Goal: Task Accomplishment & Management: Manage account settings

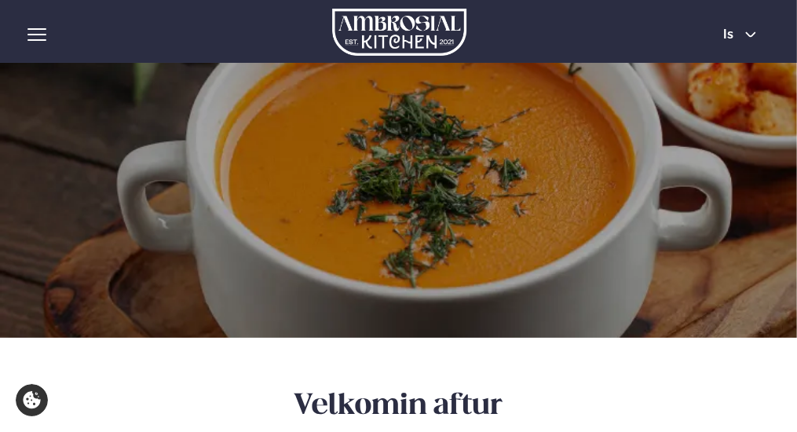
type input "**********"
click at [681, 261] on img at bounding box center [398, 200] width 797 height 275
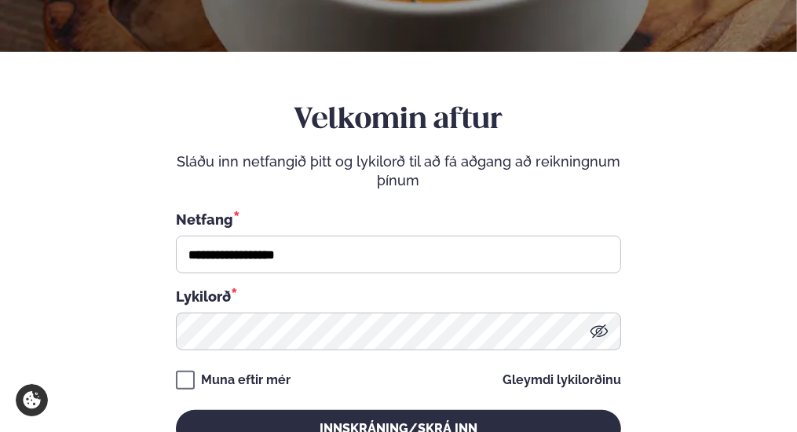
scroll to position [393, 0]
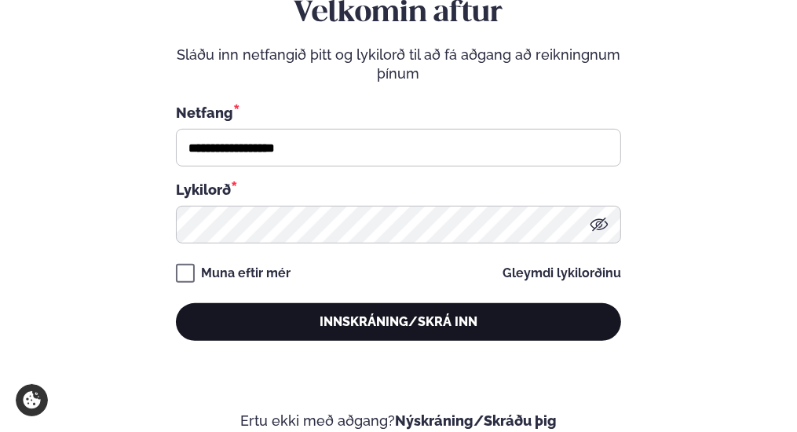
click at [298, 320] on button "Innskráning/Skrá inn" at bounding box center [398, 322] width 445 height 38
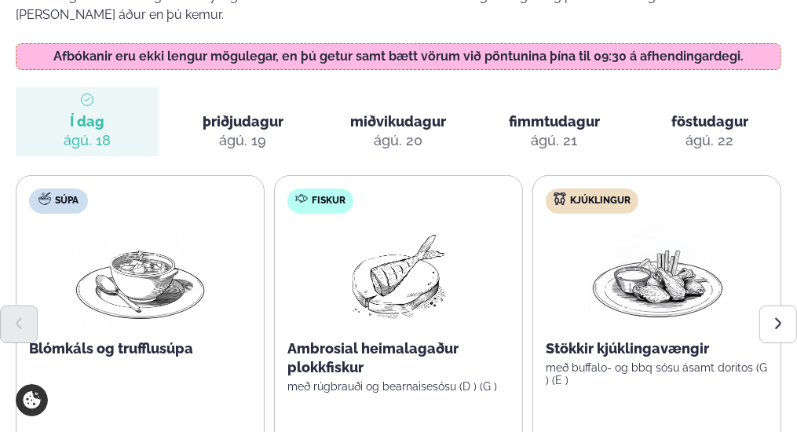
scroll to position [236, 0]
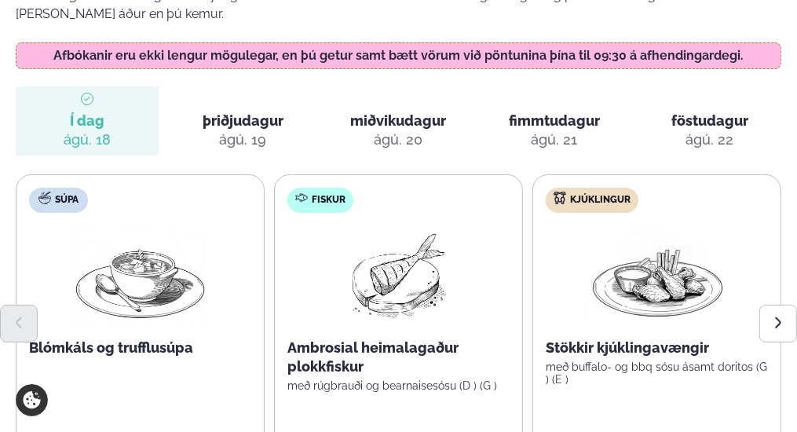
click at [398, 335] on div at bounding box center [398, 324] width 797 height 38
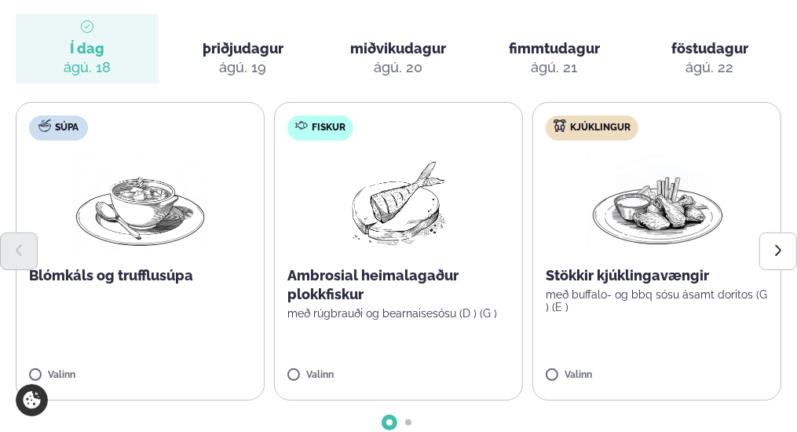
scroll to position [393, 0]
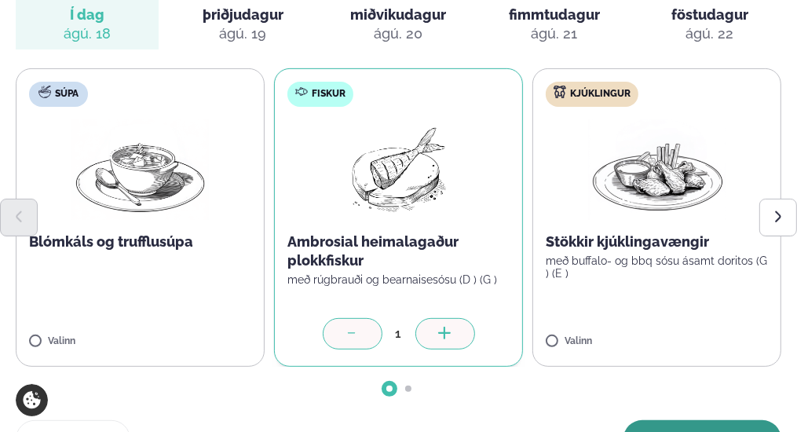
click at [701, 383] on div "Veldu matseðilinn þinn fyrir [PERSON_NAME] Vinsamlegast hafðu í huga að breytin…" at bounding box center [399, 165] width 766 height 635
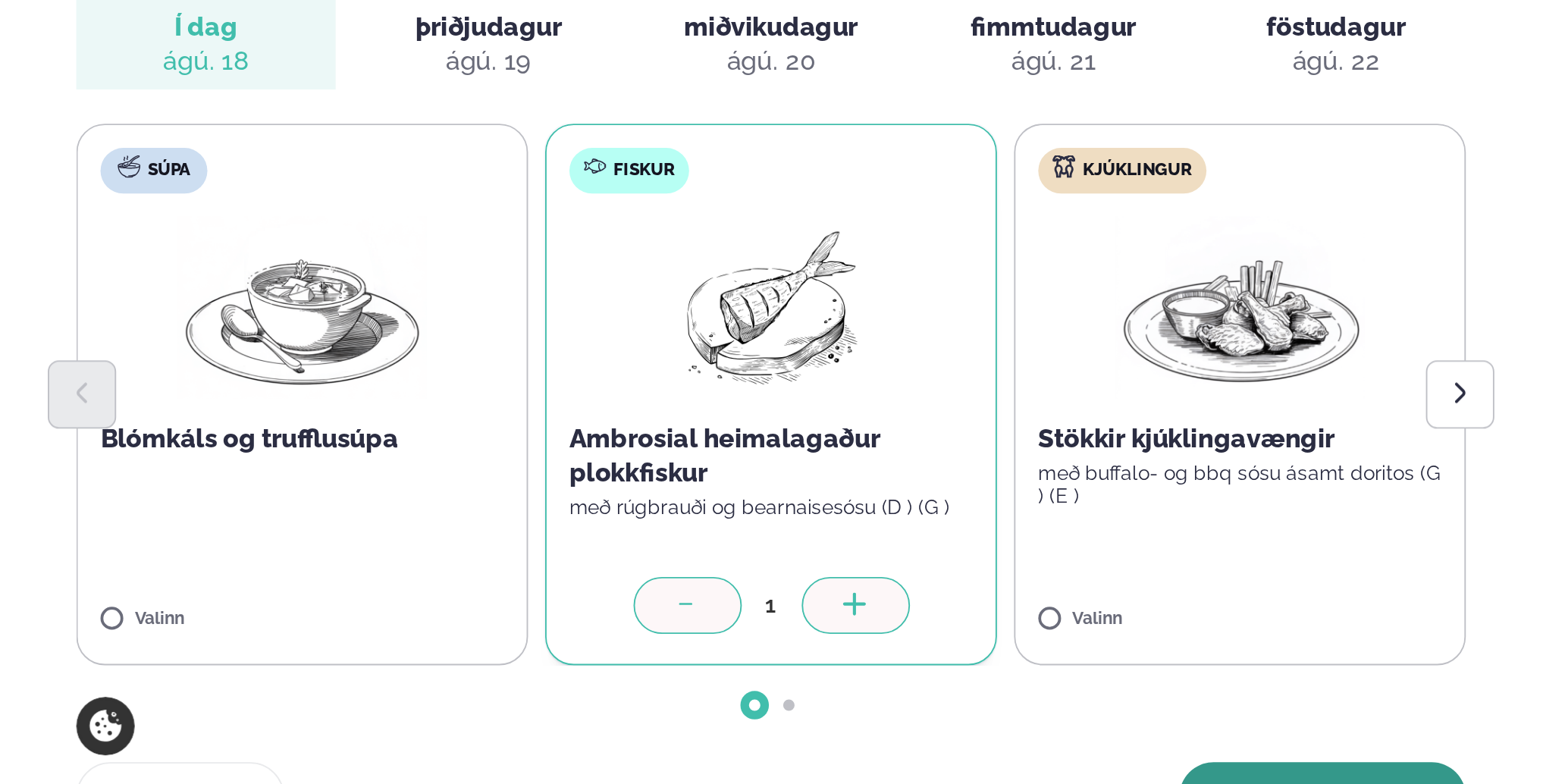
scroll to position [303, 0]
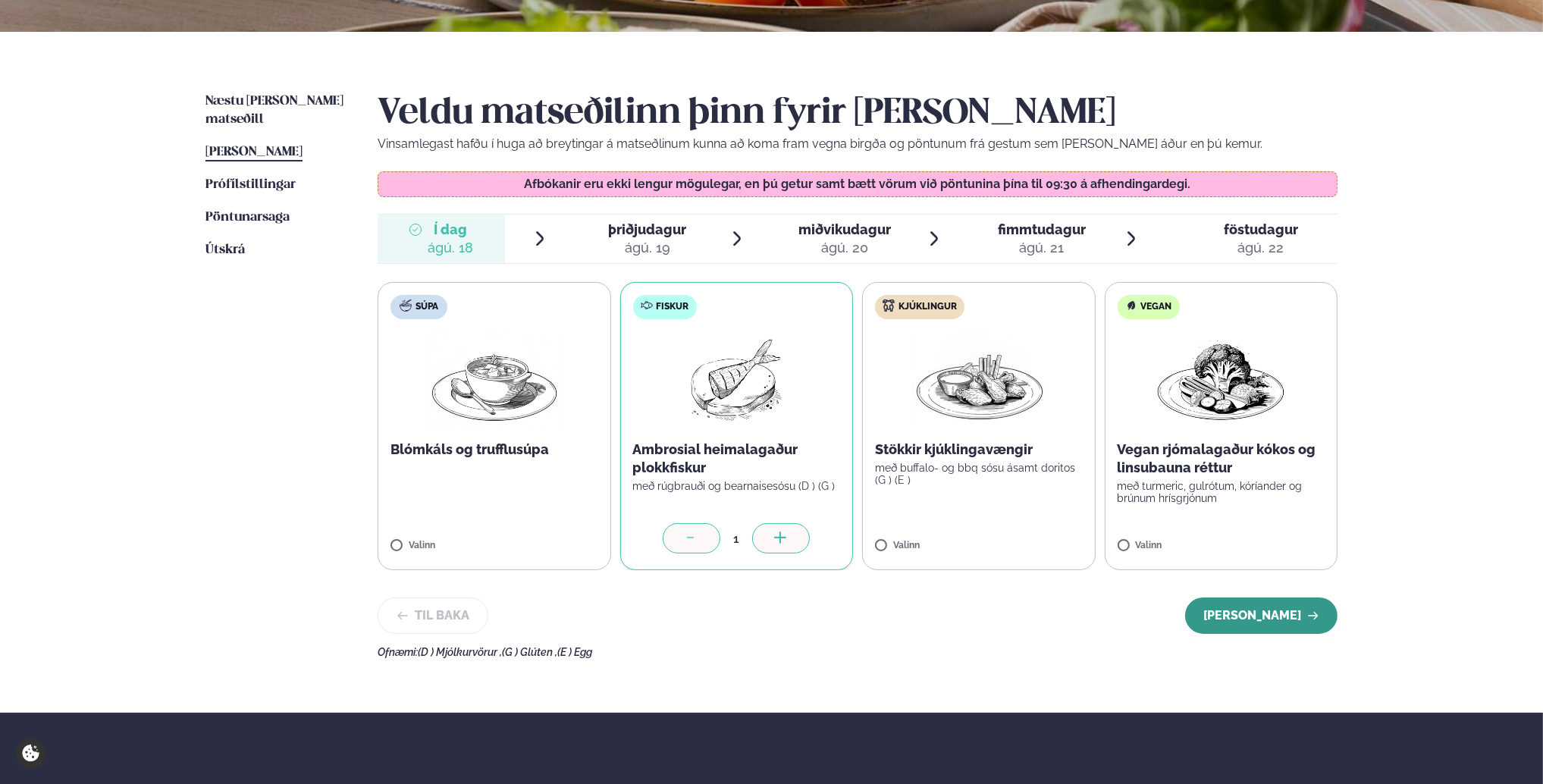
click at [769, 416] on button "[PERSON_NAME]" at bounding box center [1262, 616] width 153 height 37
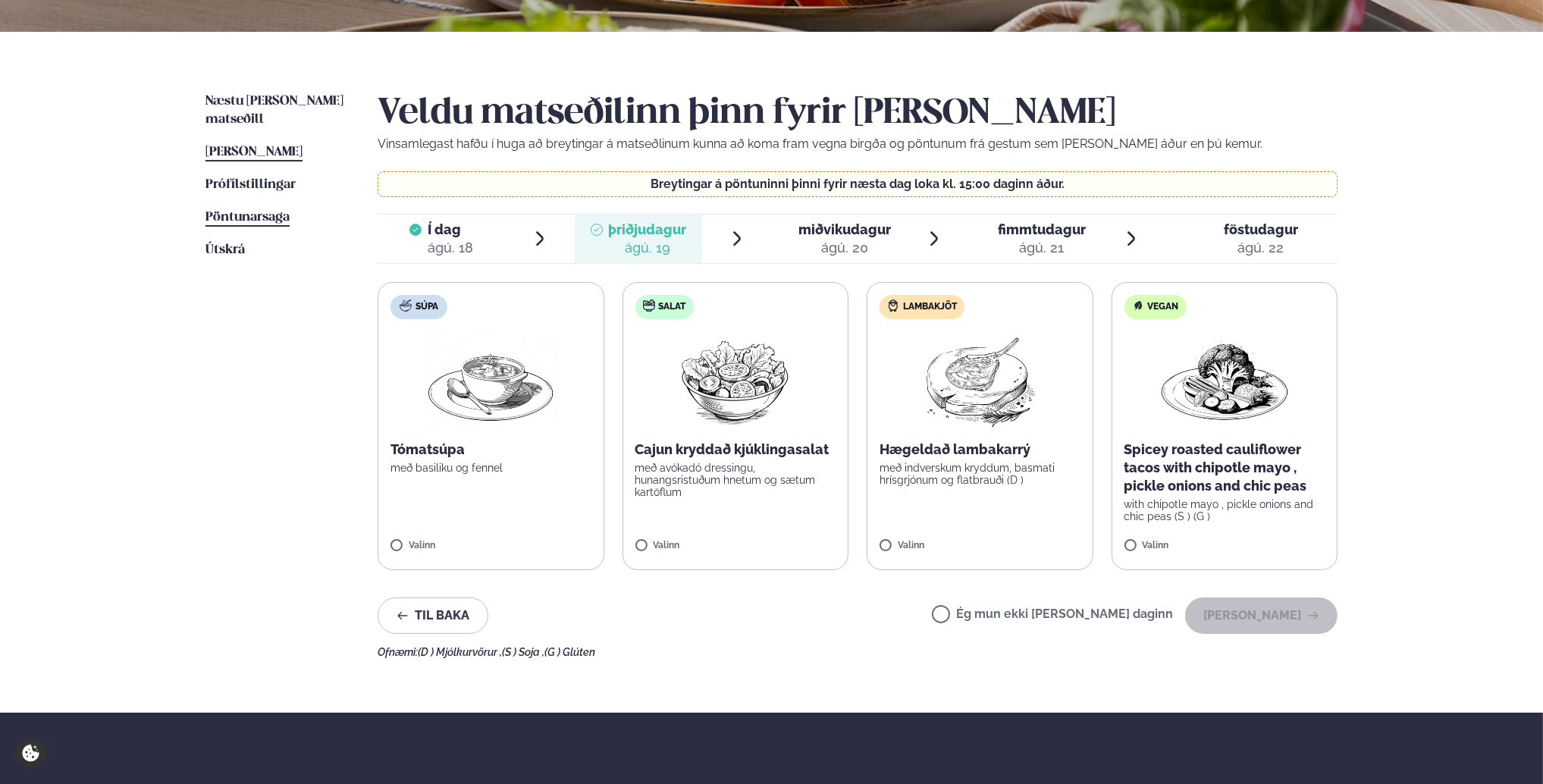
click at [228, 210] on span "Pöntunarsaga" at bounding box center [247, 216] width 84 height 13
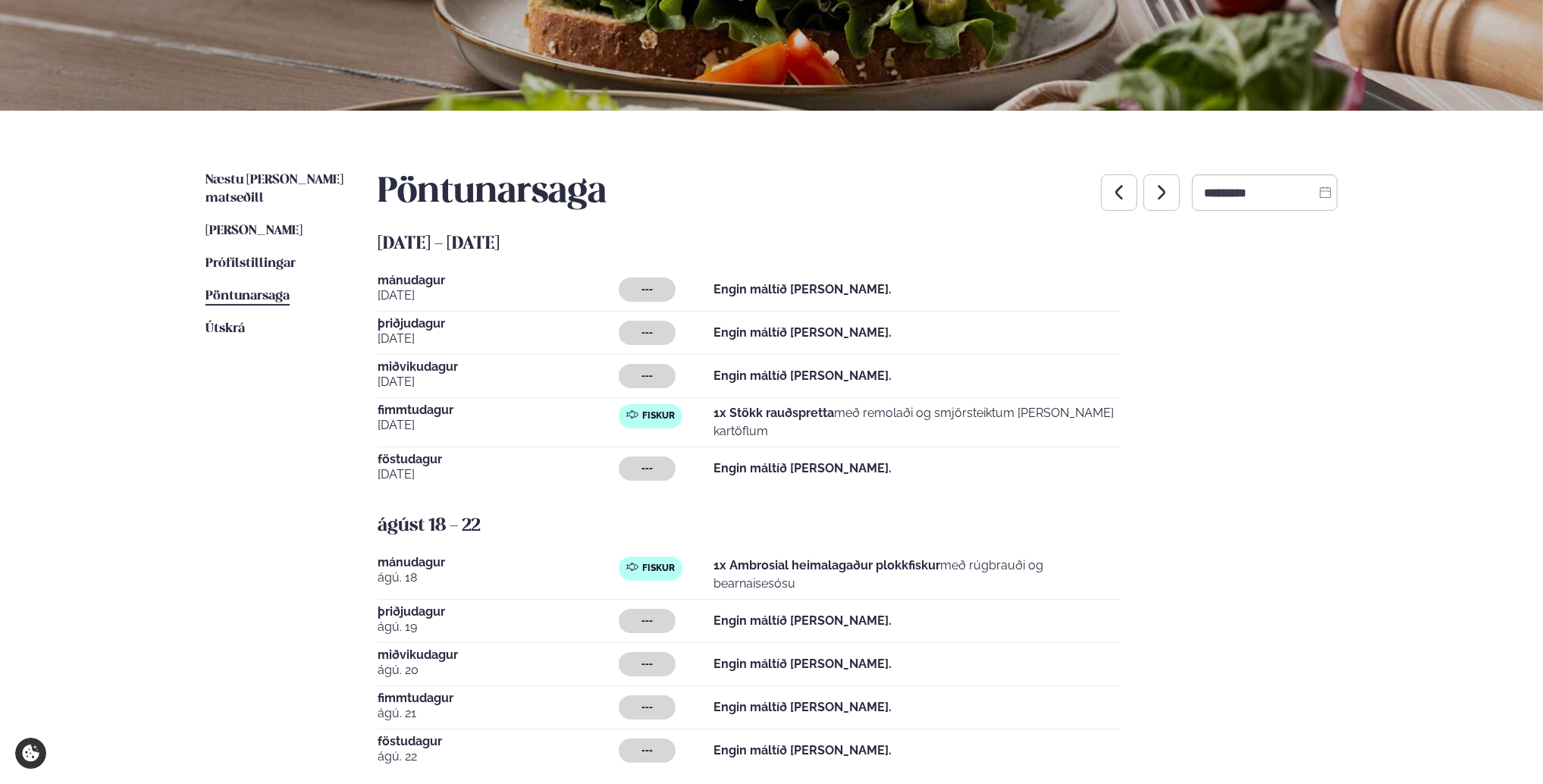
scroll to position [228, 0]
